Goal: Information Seeking & Learning: Check status

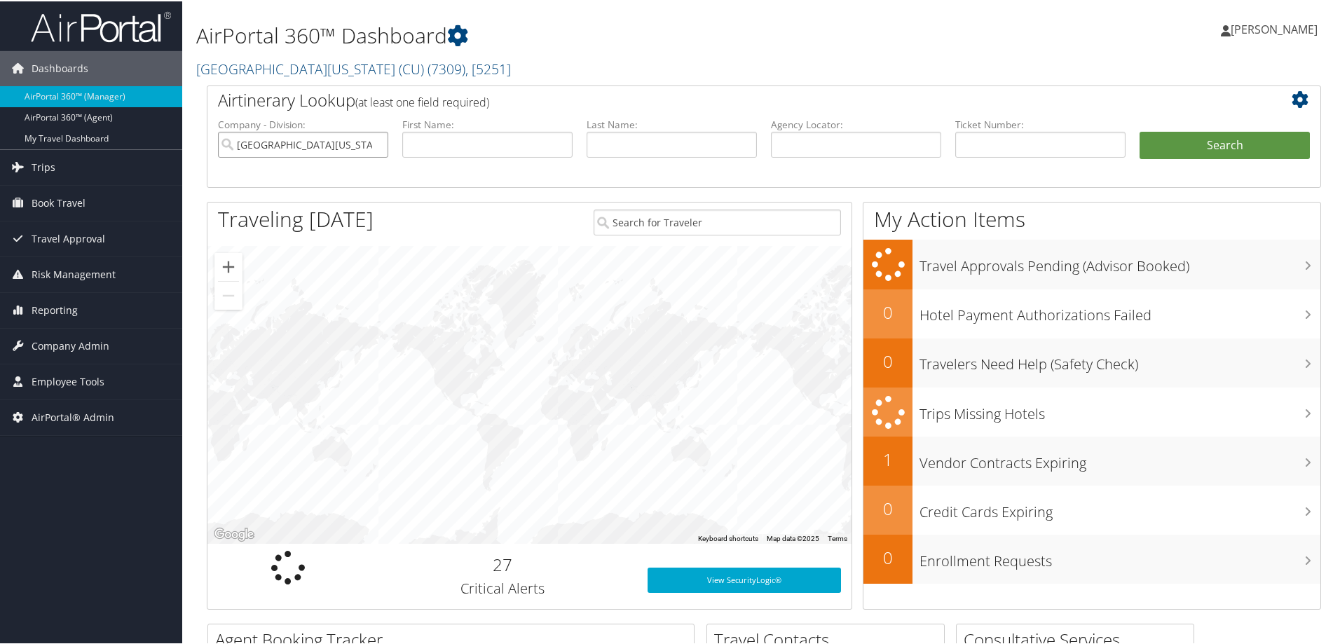
click at [378, 142] on input "[GEOGRAPHIC_DATA][US_STATE] (CU)" at bounding box center [303, 143] width 170 height 26
click at [423, 142] on input "text" at bounding box center [487, 143] width 170 height 26
click at [361, 49] on h1 "AirPortal 360™ Dashboard" at bounding box center [574, 34] width 757 height 29
click at [359, 64] on link "University of Colorado (CU) ( 7309 ) , [ 5251 ]" at bounding box center [353, 67] width 315 height 19
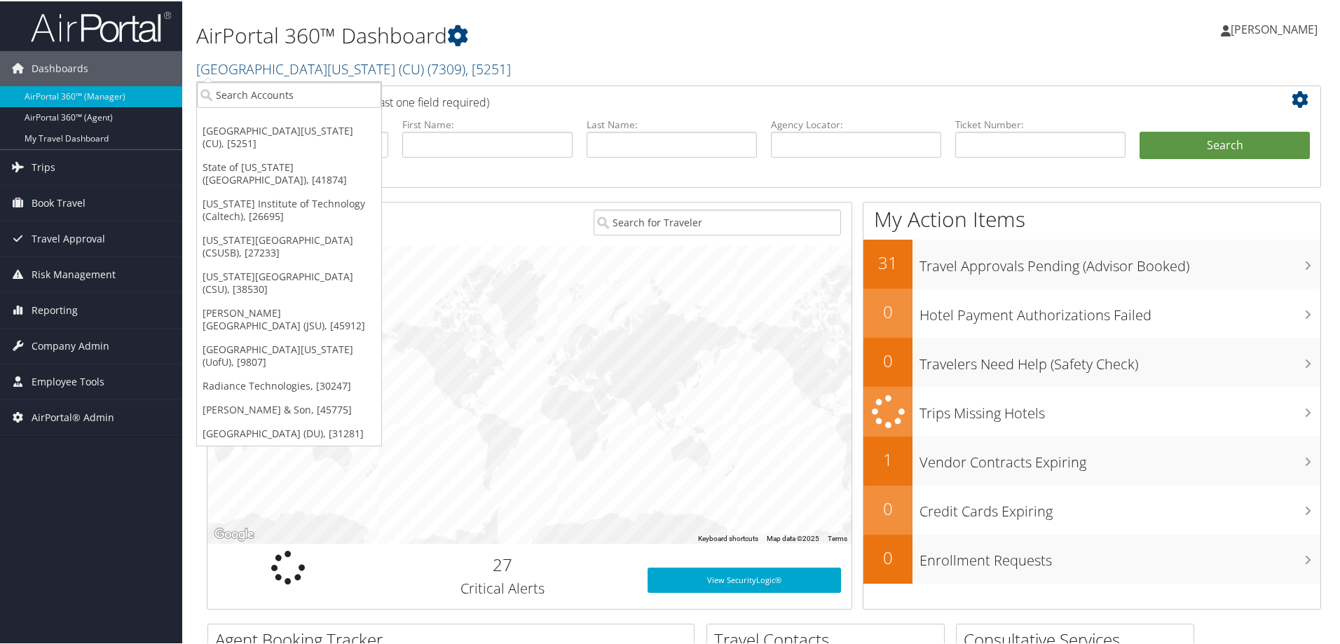
click at [298, 158] on link "State of Louisiana (SOLA), [41874]" at bounding box center [289, 172] width 184 height 36
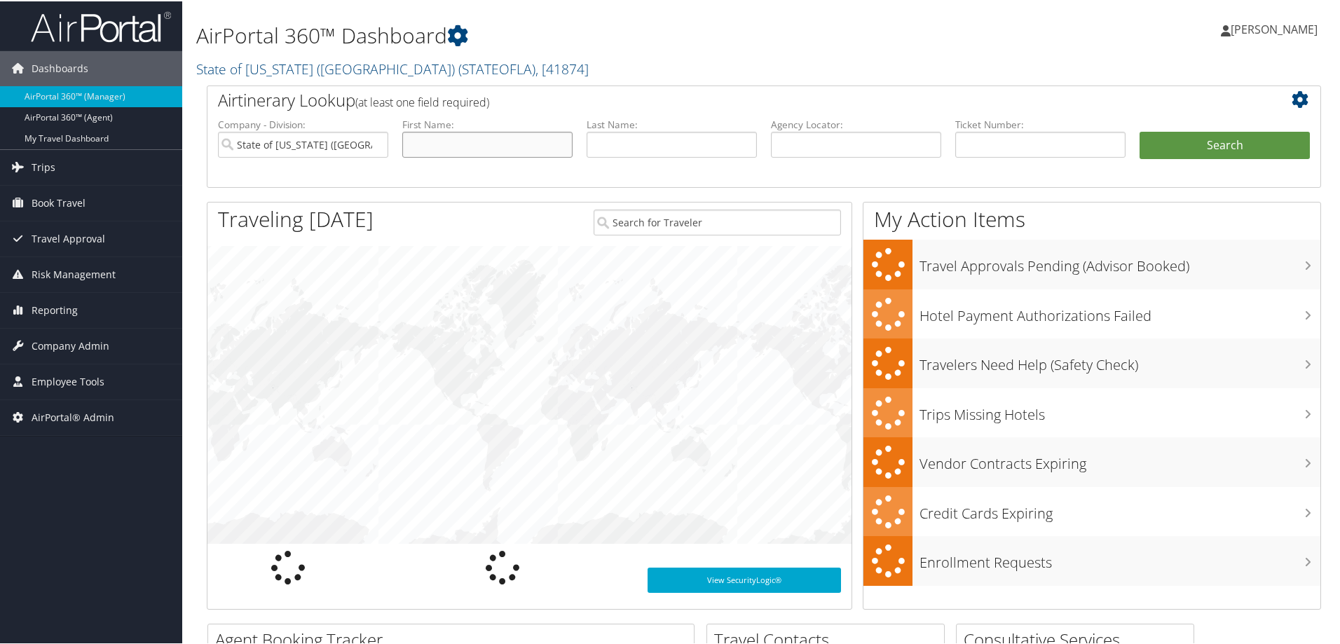
click at [504, 144] on input "text" at bounding box center [487, 143] width 170 height 26
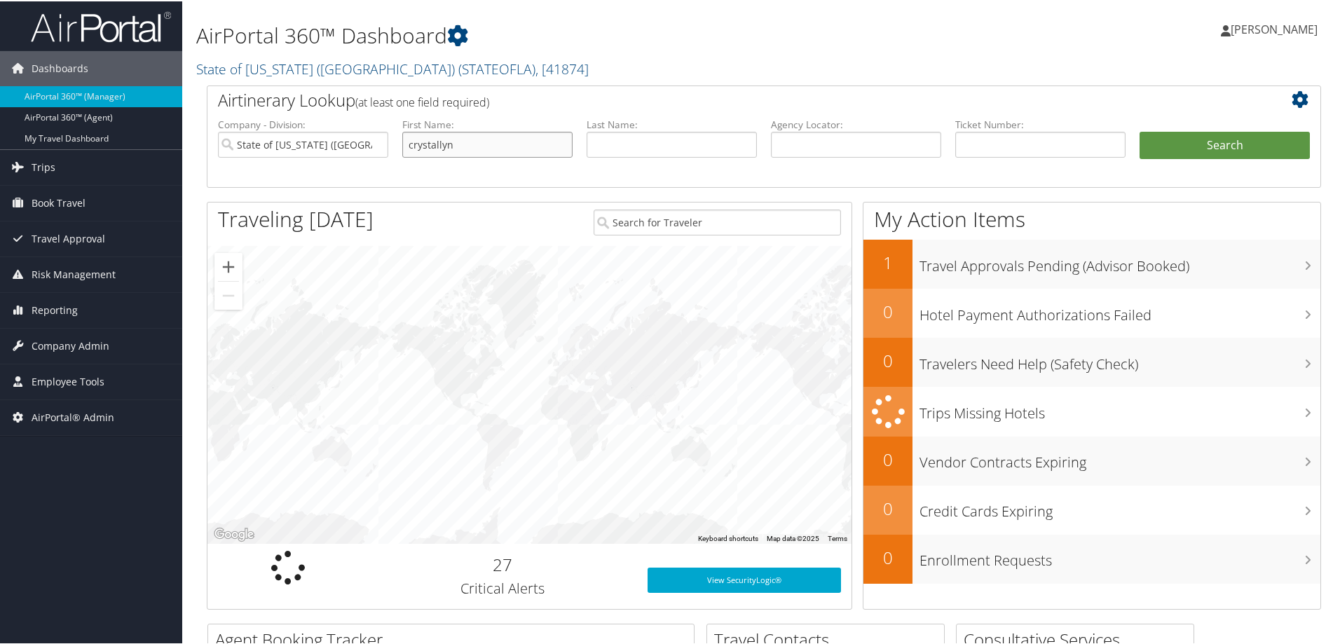
type input "crystallyn"
type input "lange"
click at [1139, 130] on button "Search" at bounding box center [1224, 144] width 170 height 28
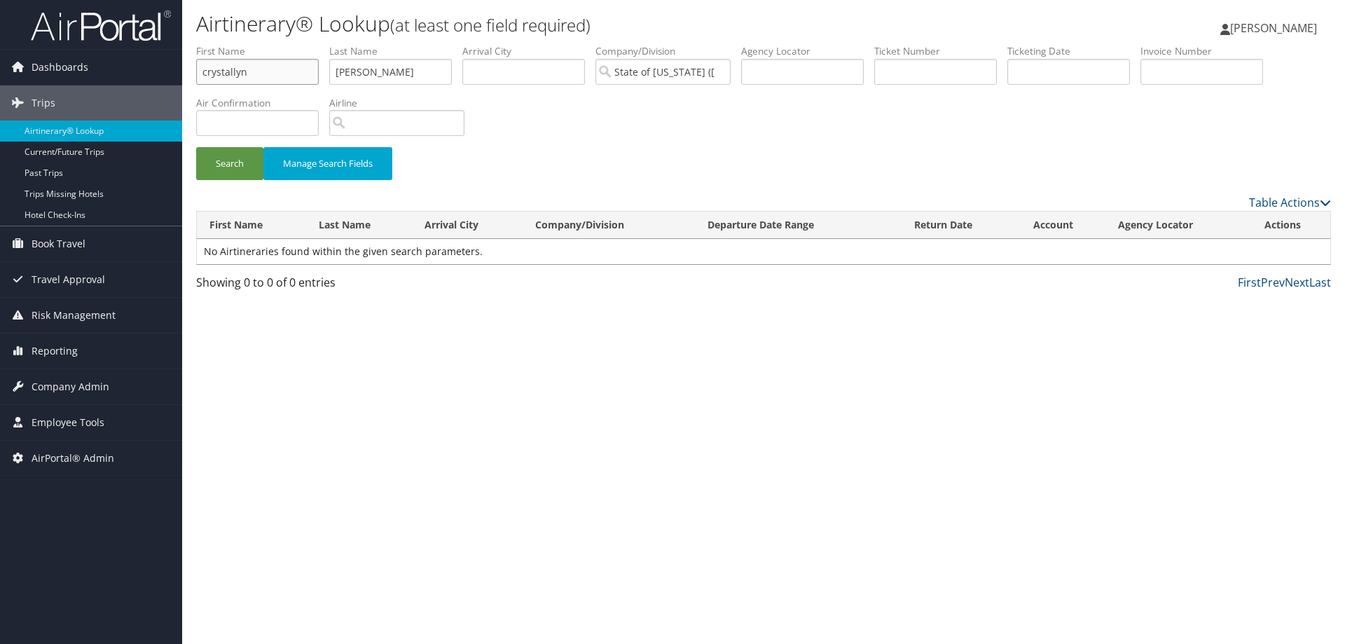
drag, startPoint x: 298, startPoint y: 72, endPoint x: 209, endPoint y: 69, distance: 89.7
click at [209, 69] on input "crystallyn" at bounding box center [257, 72] width 123 height 26
type input "c"
click at [233, 167] on button "Search" at bounding box center [229, 163] width 67 height 33
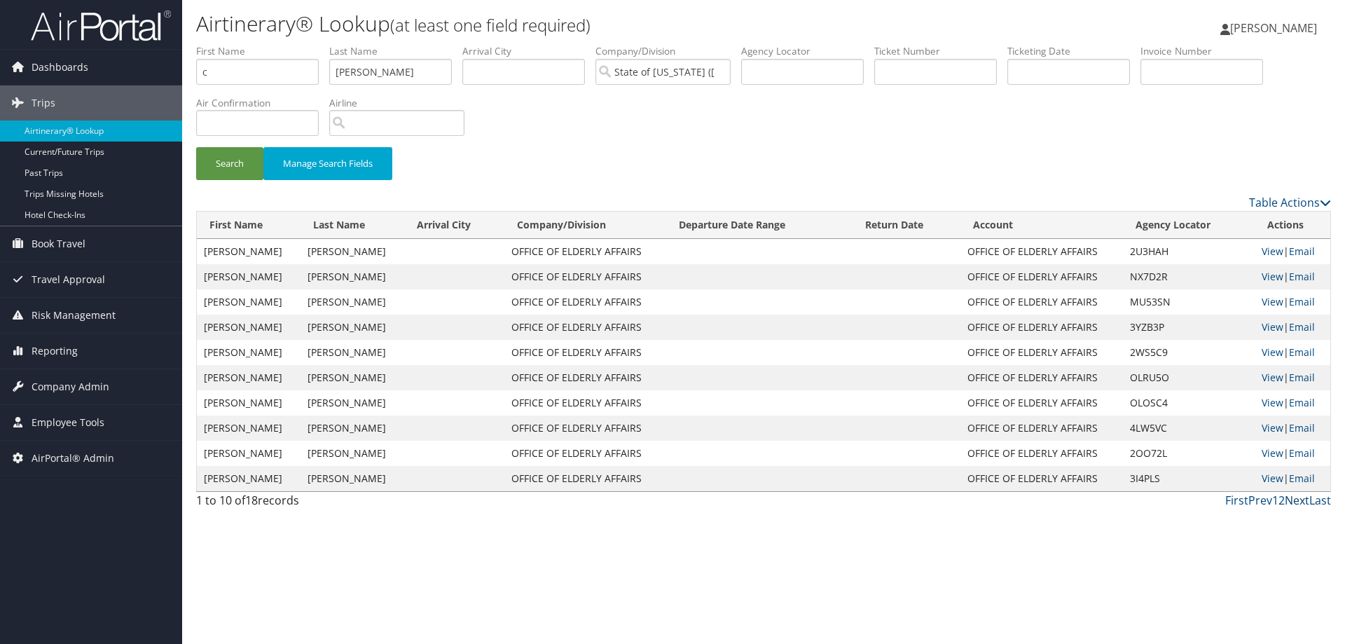
click at [1298, 499] on link "Next" at bounding box center [1297, 500] width 25 height 15
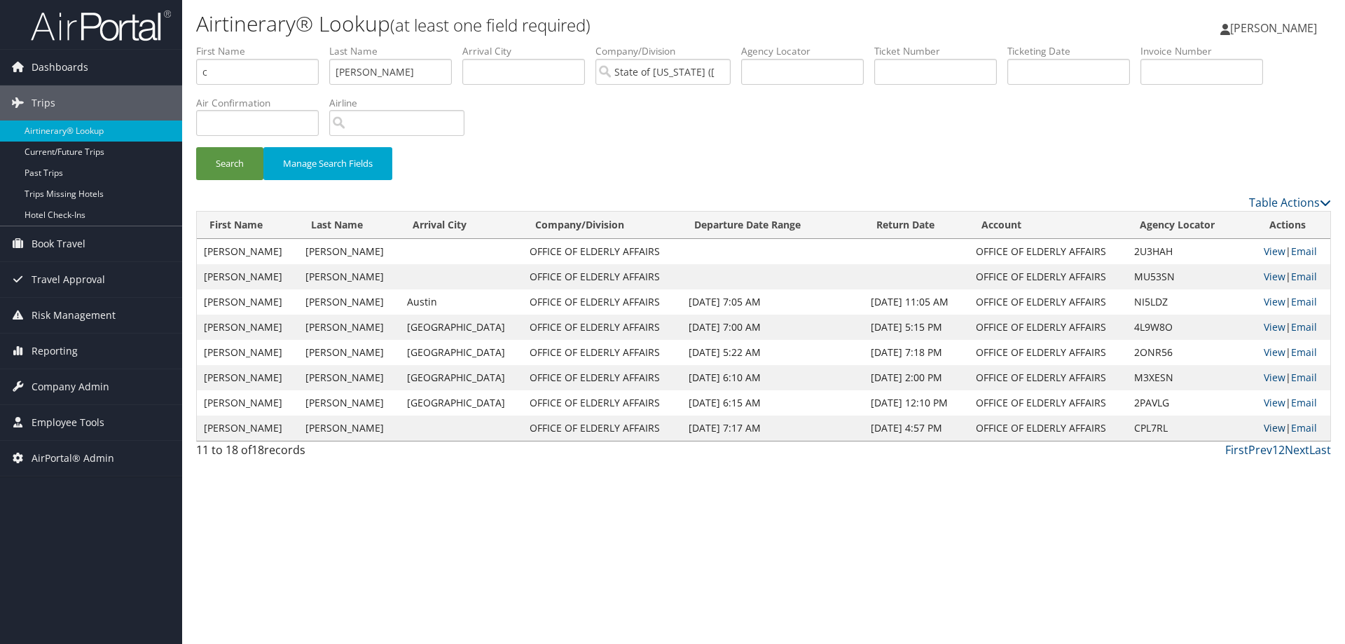
click at [1272, 422] on link "View" at bounding box center [1275, 427] width 22 height 13
click at [48, 350] on span "Reporting" at bounding box center [55, 350] width 46 height 35
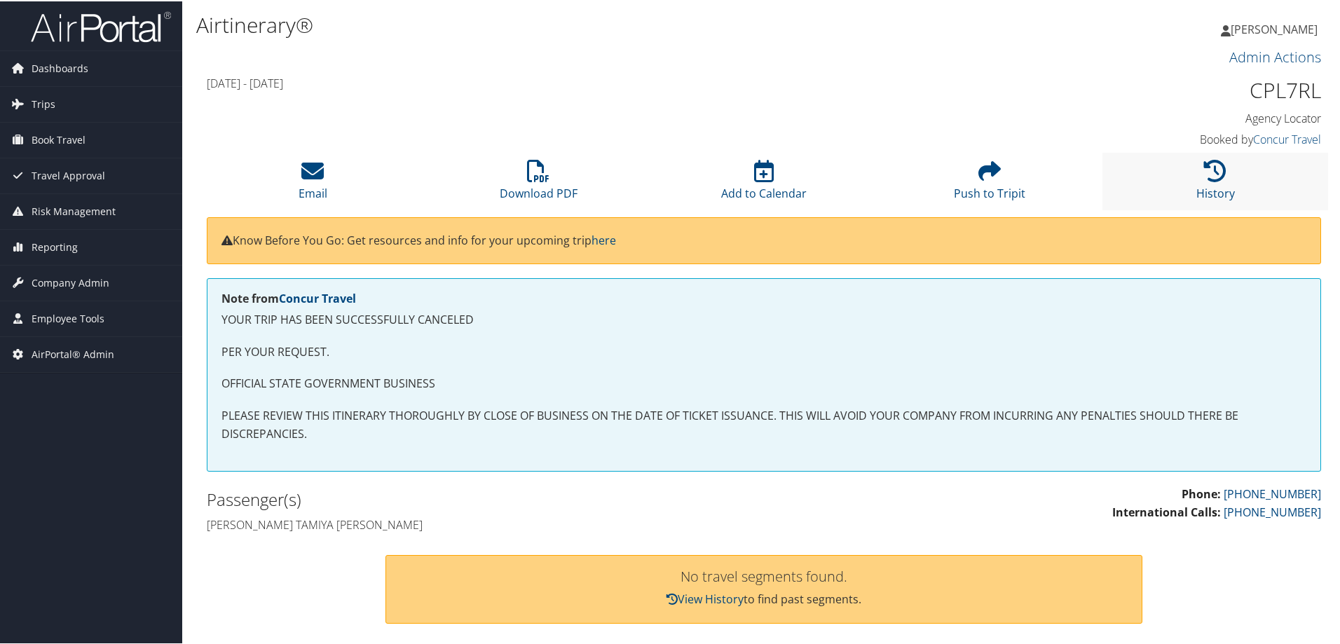
click at [1223, 181] on li "History" at bounding box center [1215, 179] width 226 height 57
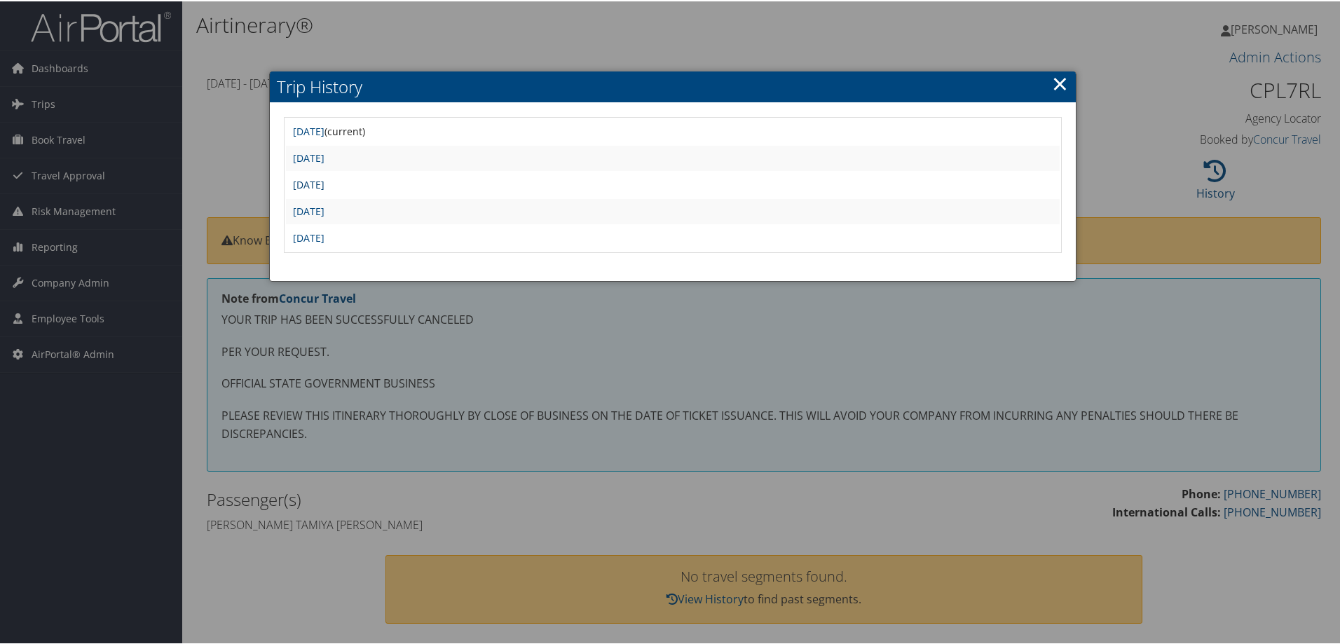
click at [324, 179] on link "Mon Jun 30 13:37:20 MDT 2025" at bounding box center [309, 183] width 32 height 13
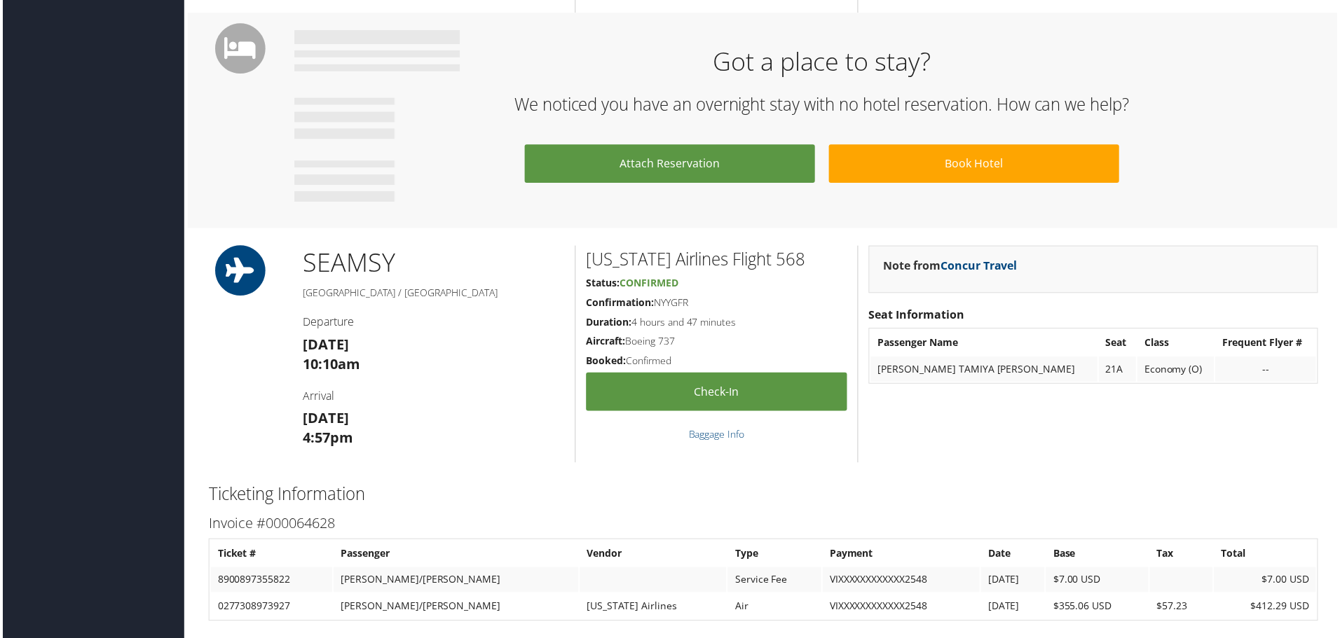
scroll to position [1051, 0]
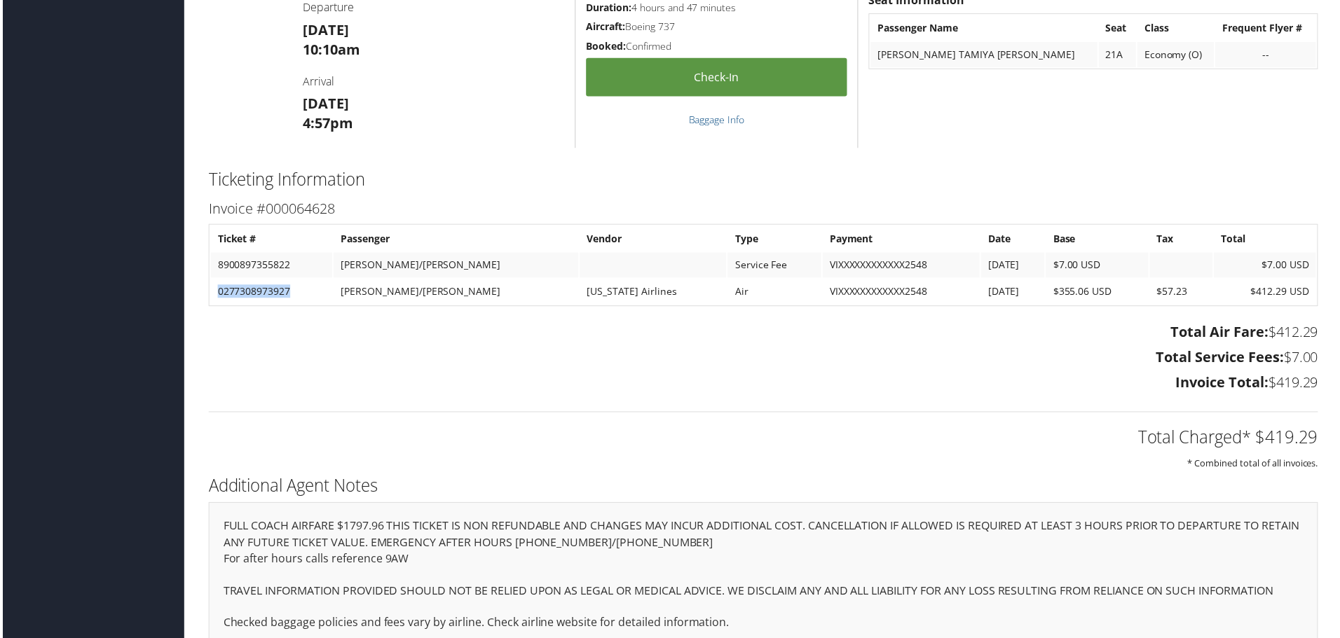
drag, startPoint x: 304, startPoint y: 292, endPoint x: 217, endPoint y: 292, distance: 86.9
click at [217, 292] on td "0277308973927" at bounding box center [270, 292] width 122 height 25
copy td "0277308973927"
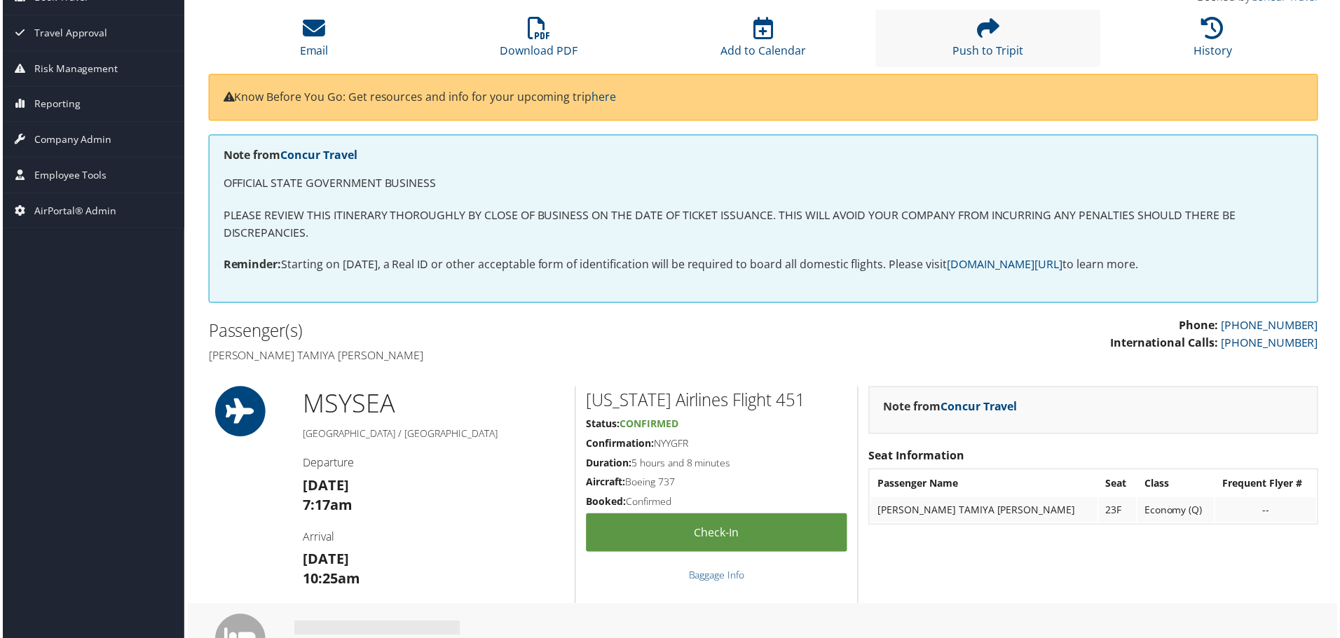
scroll to position [140, 0]
